Goal: Book appointment/travel/reservation

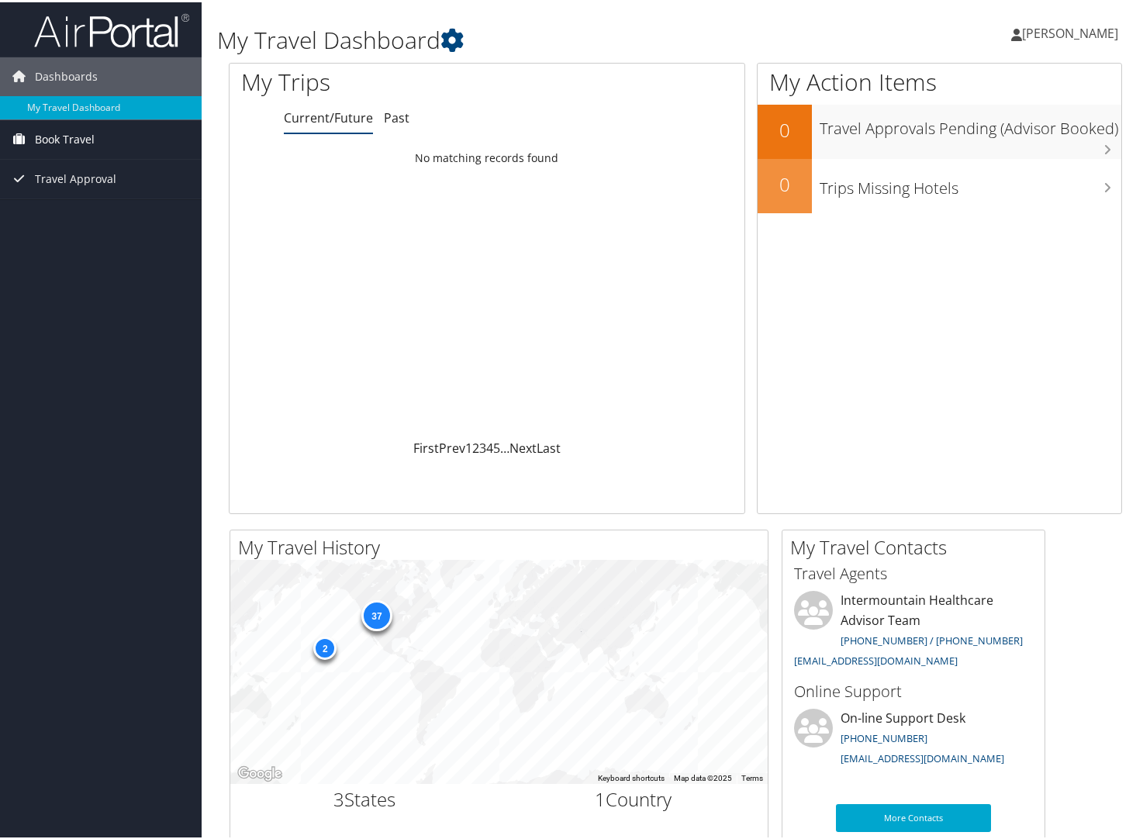
click at [55, 128] on span "Book Travel" at bounding box center [65, 137] width 60 height 39
click at [55, 191] on link "Book/Manage Online Trips" at bounding box center [101, 191] width 202 height 23
click at [69, 133] on span "Book Travel" at bounding box center [65, 137] width 60 height 39
click at [69, 182] on link "Book/Manage Online Trips" at bounding box center [101, 191] width 202 height 23
